Goal: Browse casually: Explore the website without a specific task or goal

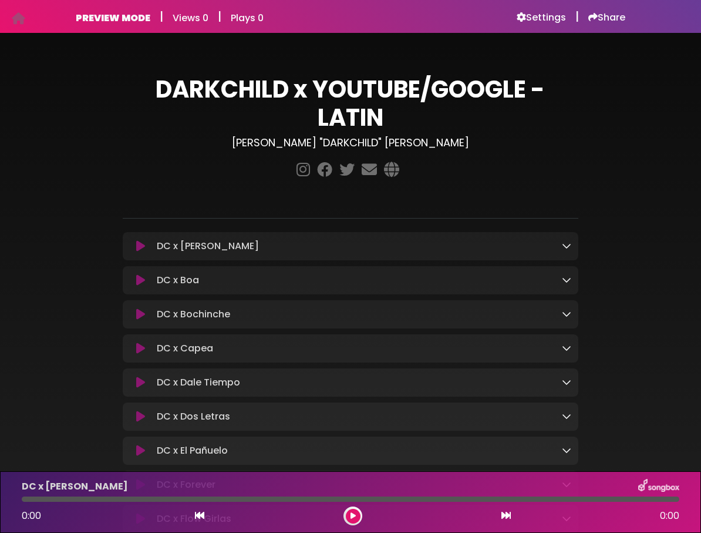
click at [565, 248] on icon at bounding box center [566, 245] width 9 height 9
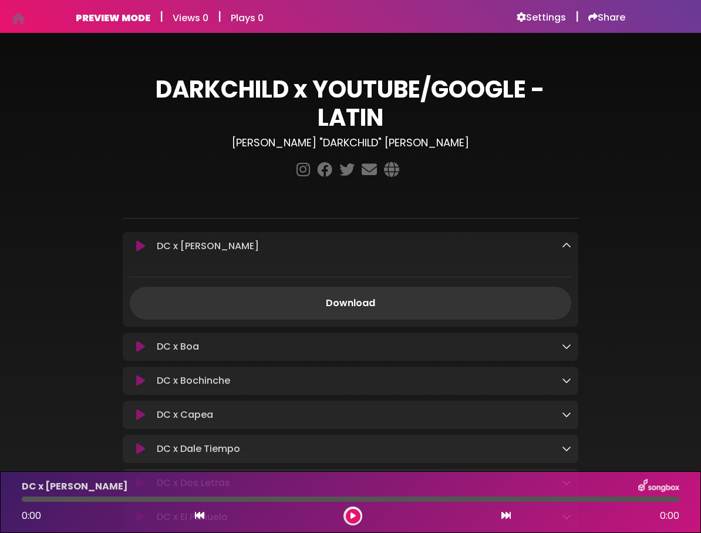
click at [565, 248] on icon at bounding box center [566, 245] width 9 height 9
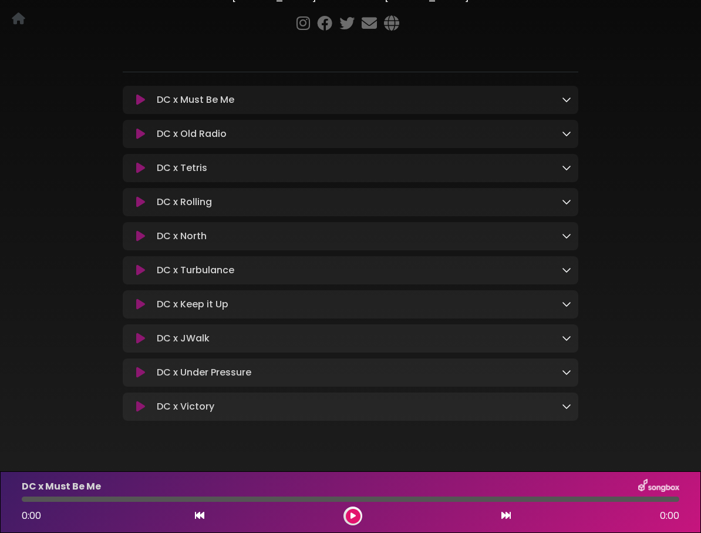
scroll to position [156, 0]
